Goal: Navigation & Orientation: Find specific page/section

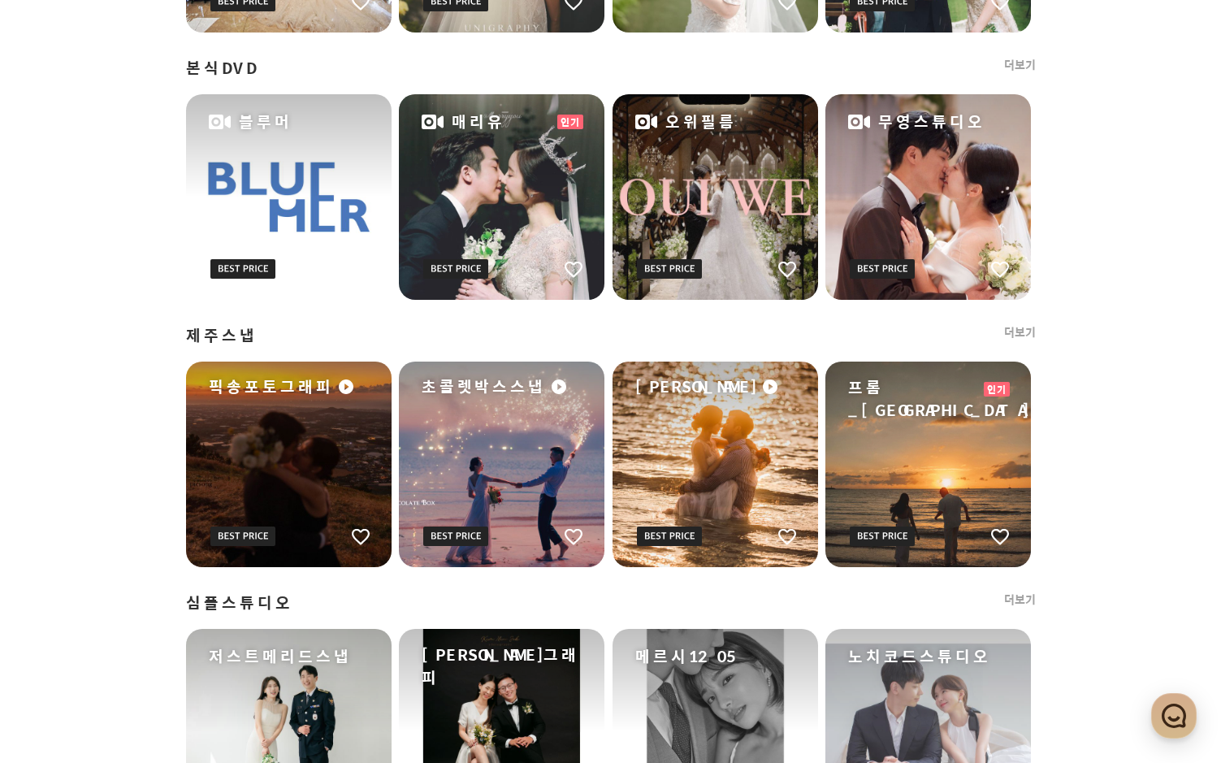
scroll to position [1299, 0]
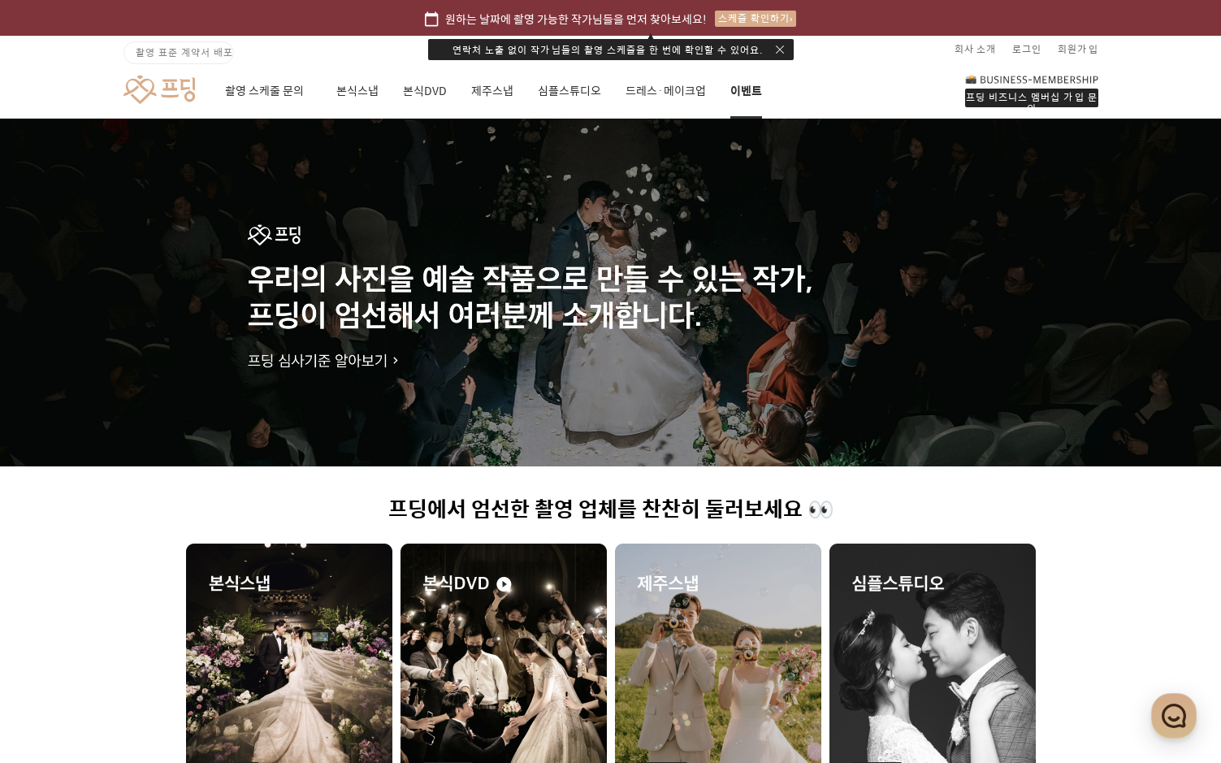
click at [733, 100] on link "이벤트" at bounding box center [746, 90] width 32 height 55
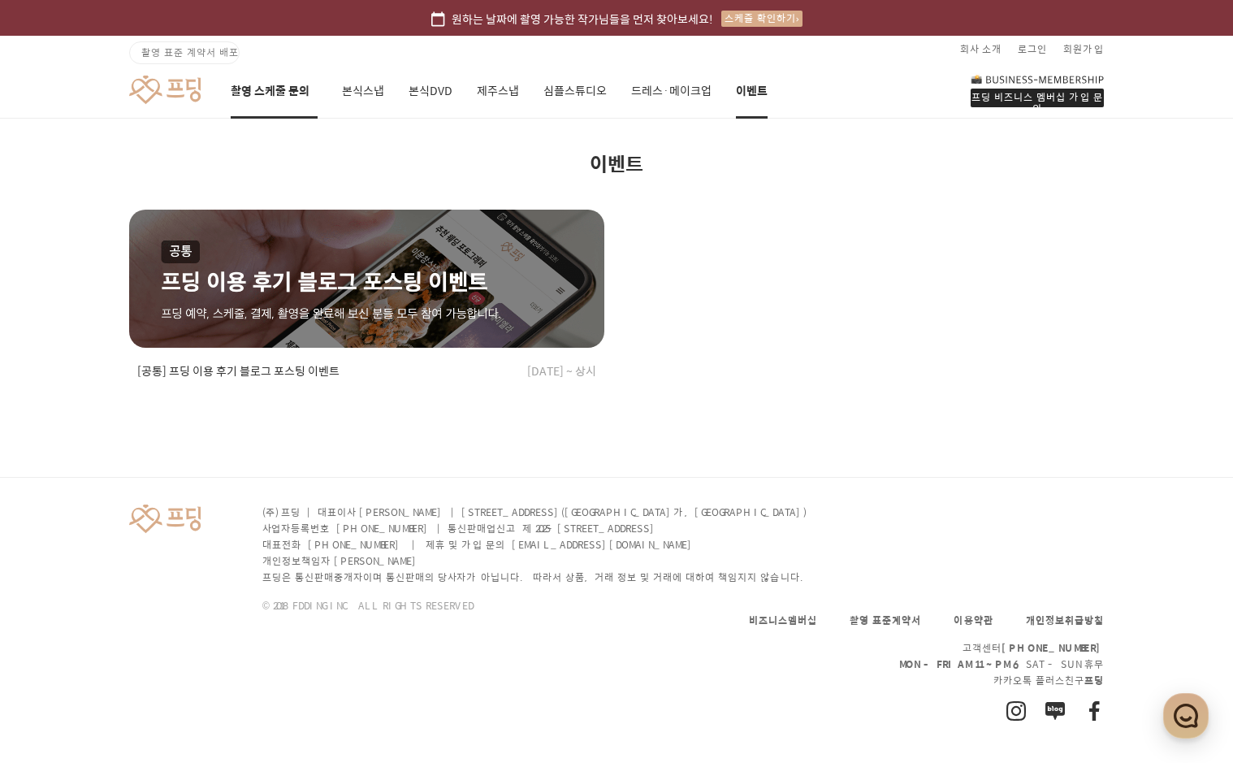
click at [251, 89] on link "촬영 스케줄 문의" at bounding box center [274, 90] width 87 height 55
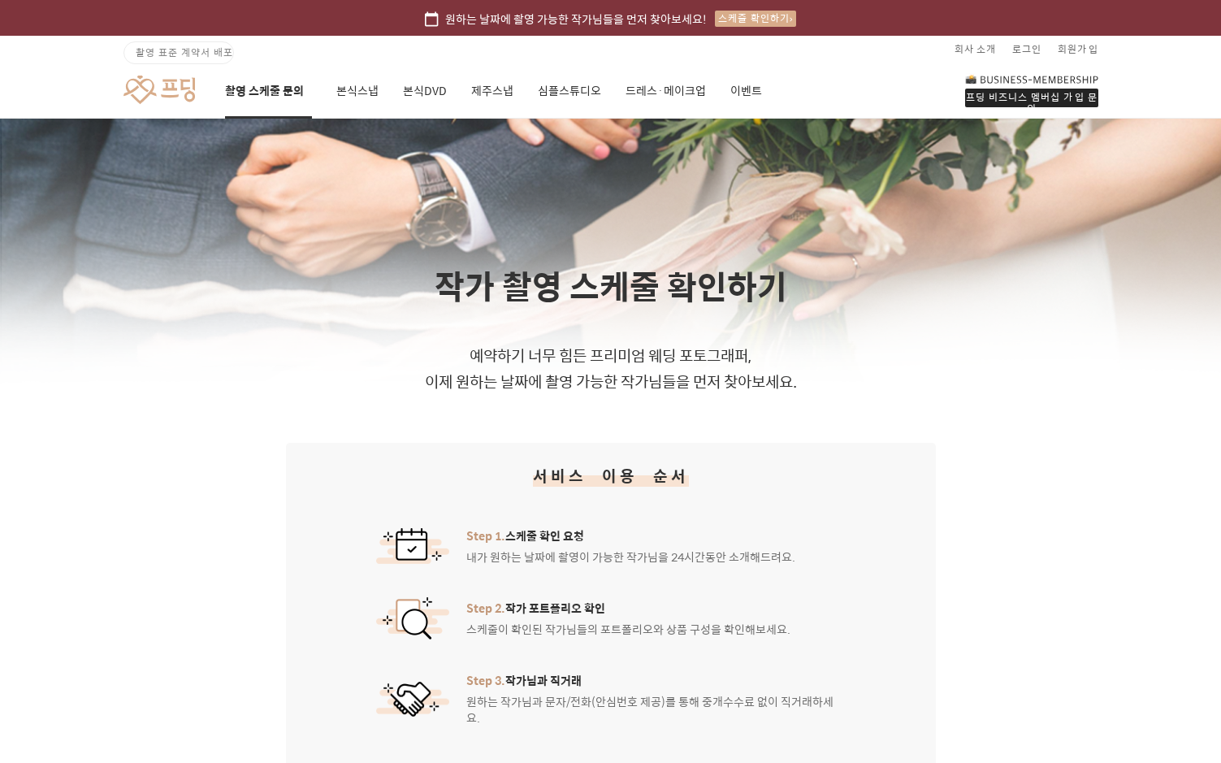
click at [169, 89] on link at bounding box center [158, 90] width 71 height 30
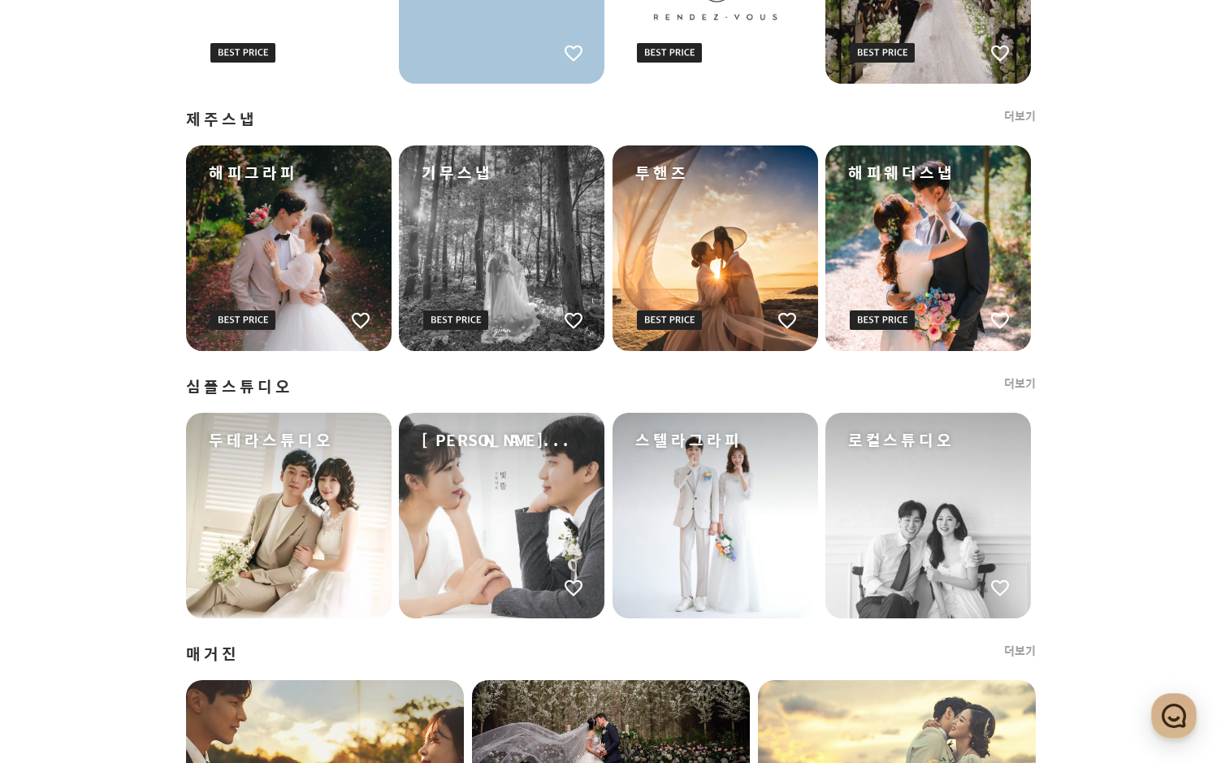
scroll to position [1912, 0]
